Goal: Obtain resource: Obtain resource

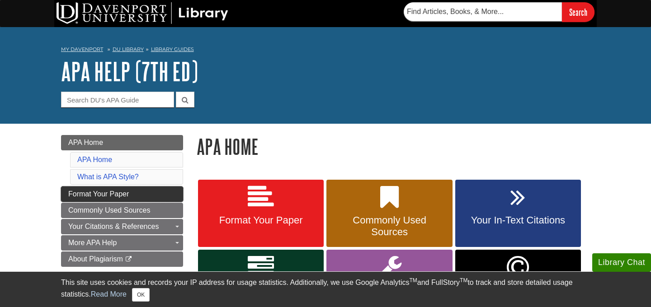
click at [135, 193] on link "Format Your Paper" at bounding box center [122, 194] width 122 height 15
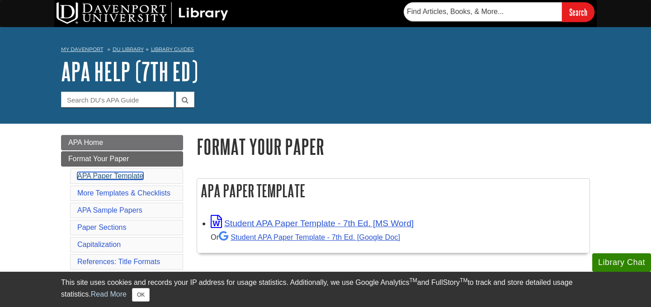
click at [113, 176] on link "APA Paper Template" at bounding box center [110, 176] width 66 height 8
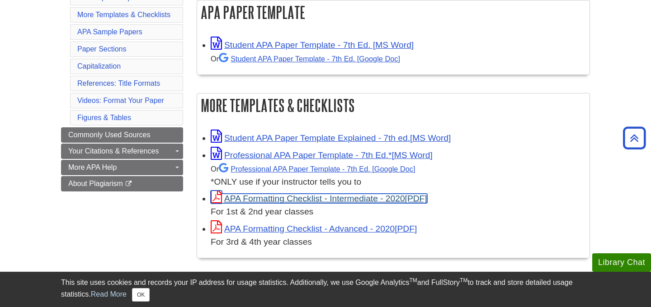
click at [312, 197] on link "APA Formatting Checklist - Intermediate - 2020" at bounding box center [319, 198] width 216 height 9
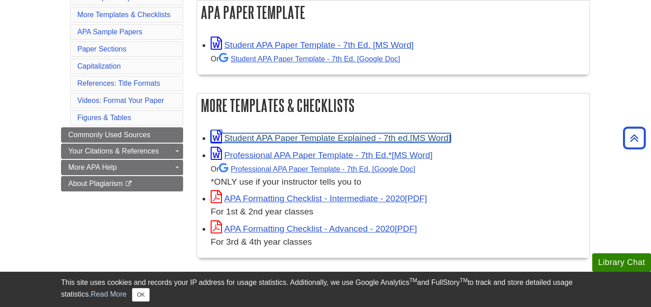
click at [323, 136] on link "Student APA Paper Template Explained - 7th ed." at bounding box center [331, 137] width 240 height 9
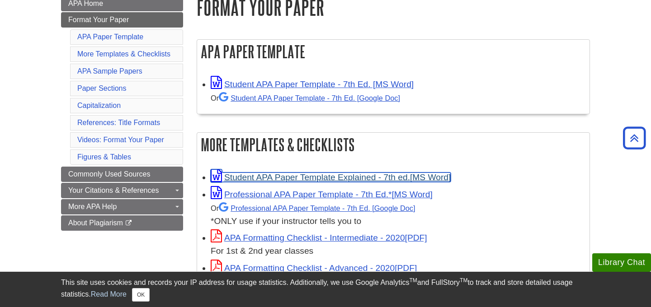
scroll to position [135, 0]
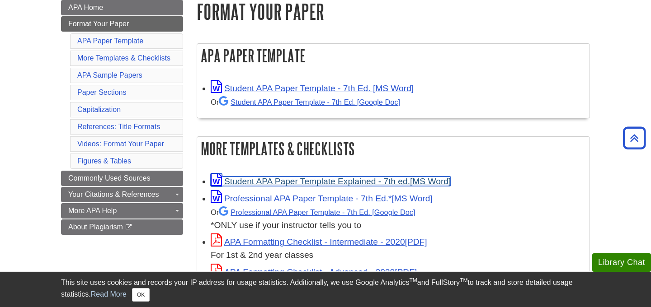
click at [275, 181] on link "Student APA Paper Template Explained - 7th ed." at bounding box center [331, 181] width 240 height 9
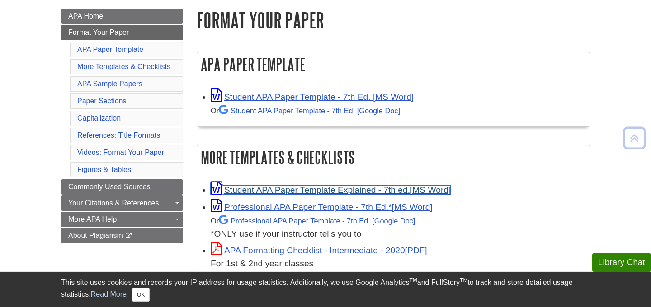
scroll to position [128, 0]
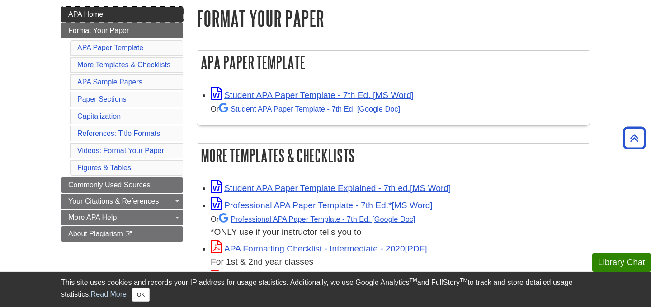
click at [148, 21] on link "APA Home" at bounding box center [122, 14] width 122 height 15
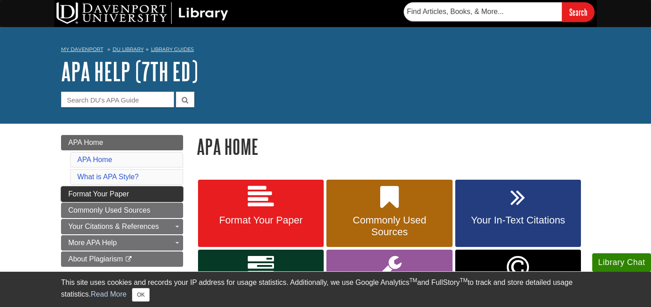
click at [156, 193] on link "Format Your Paper" at bounding box center [122, 194] width 122 height 15
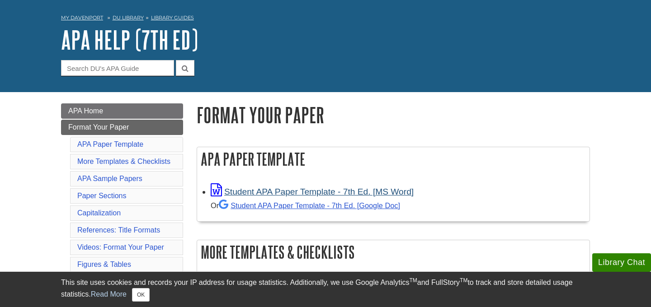
scroll to position [31, 0]
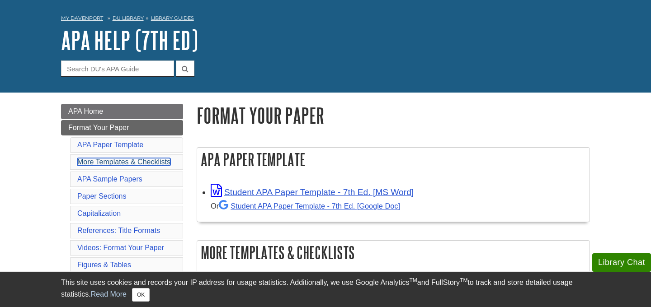
click at [127, 158] on link "More Templates & Checklists" at bounding box center [123, 162] width 93 height 8
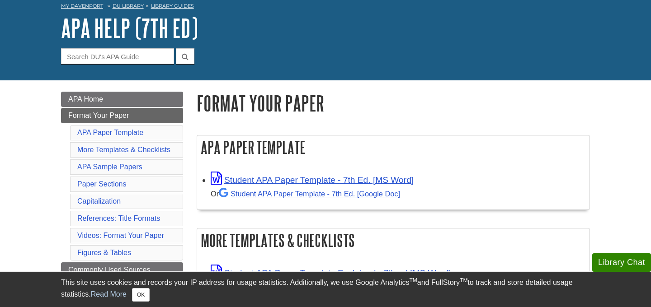
scroll to position [44, 0]
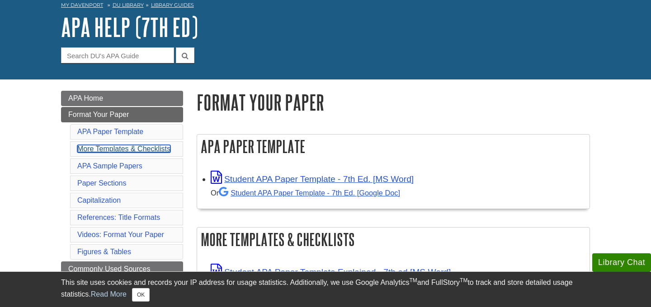
click at [153, 152] on link "More Templates & Checklists" at bounding box center [123, 149] width 93 height 8
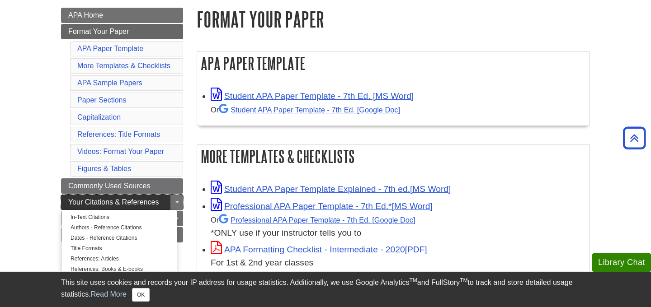
scroll to position [98, 0]
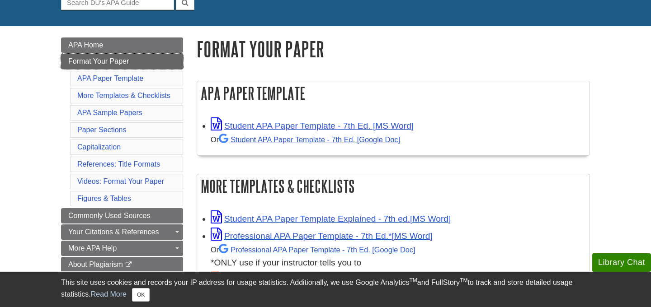
click at [161, 65] on link "Format Your Paper" at bounding box center [122, 61] width 122 height 15
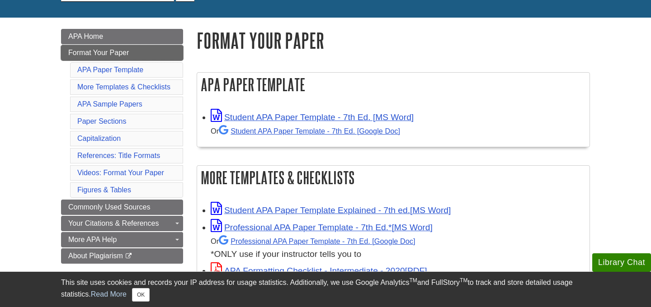
scroll to position [117, 0]
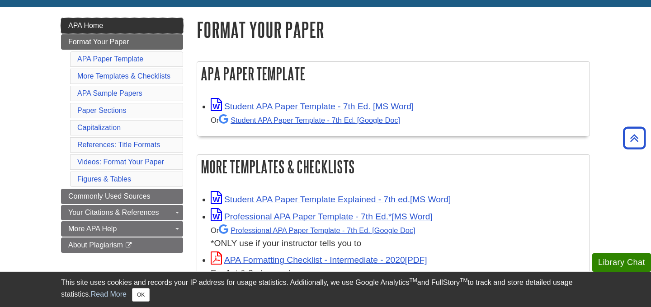
click at [163, 30] on link "APA Home" at bounding box center [122, 25] width 122 height 15
